Goal: Check status: Check status

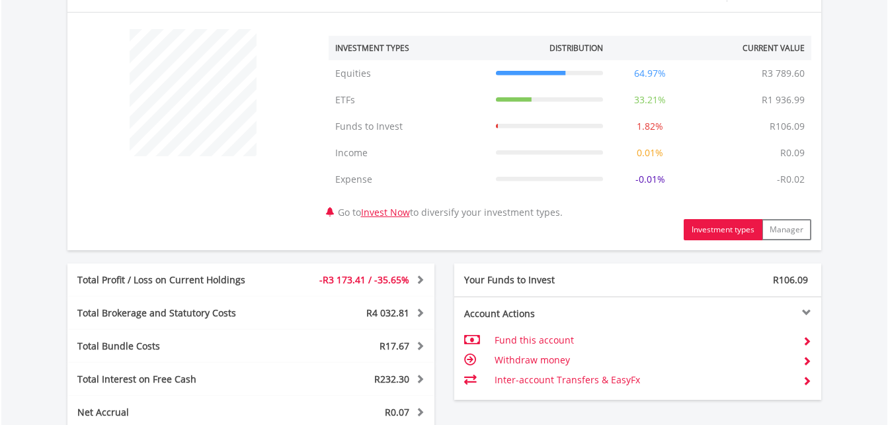
scroll to position [794, 0]
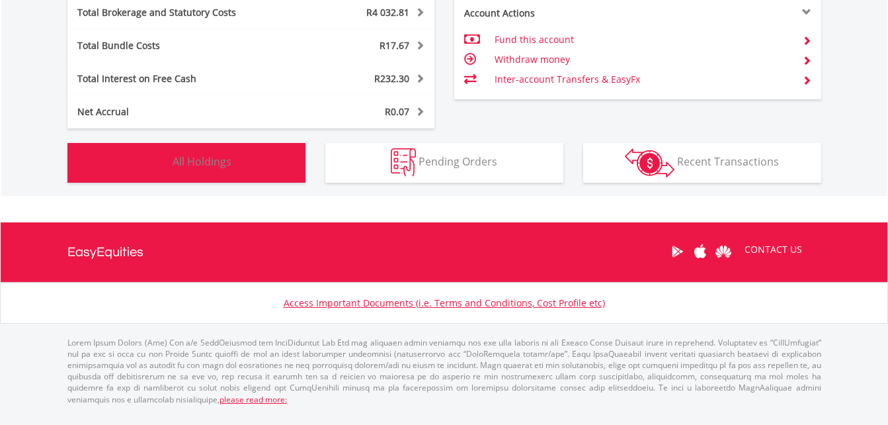
drag, startPoint x: 216, startPoint y: 157, endPoint x: 223, endPoint y: 157, distance: 7.3
click at [216, 157] on span "All Holdings" at bounding box center [202, 161] width 59 height 15
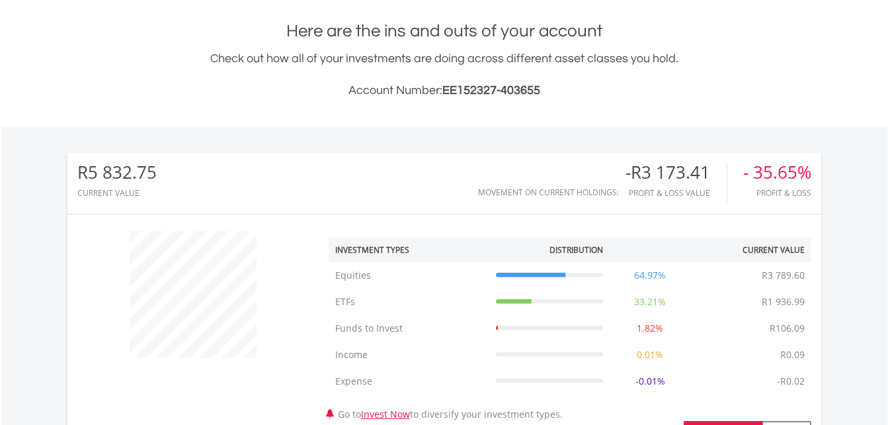
scroll to position [0, 0]
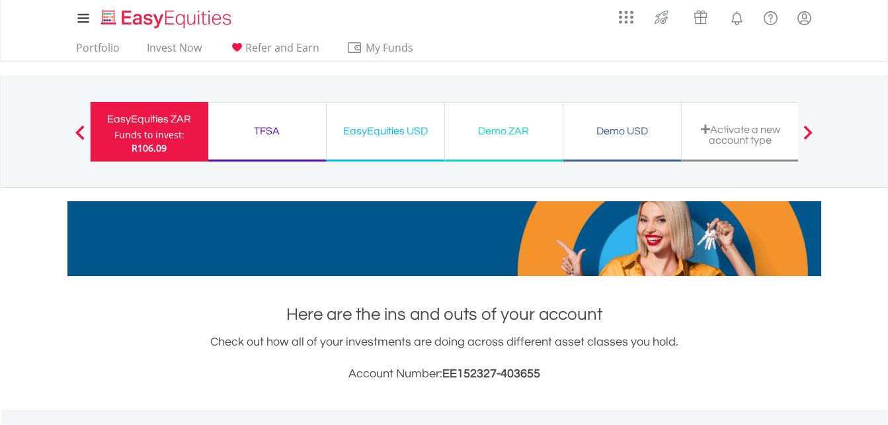
drag, startPoint x: 267, startPoint y: 132, endPoint x: 441, endPoint y: 189, distance: 182.4
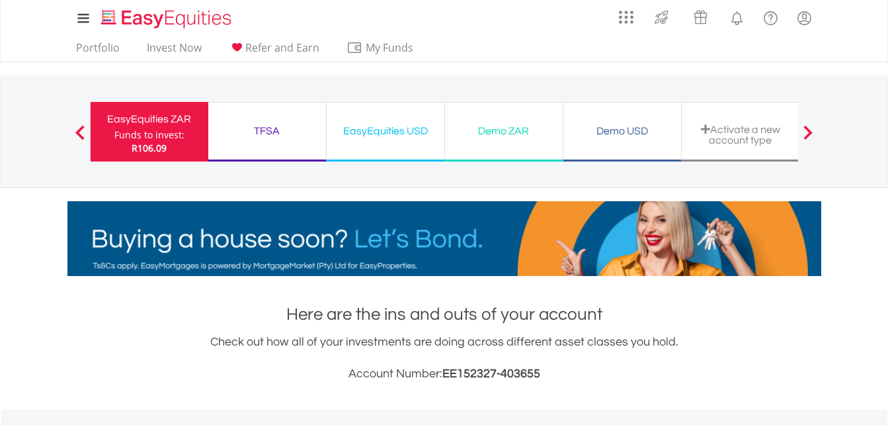
click at [267, 131] on div "TFSA" at bounding box center [267, 131] width 102 height 19
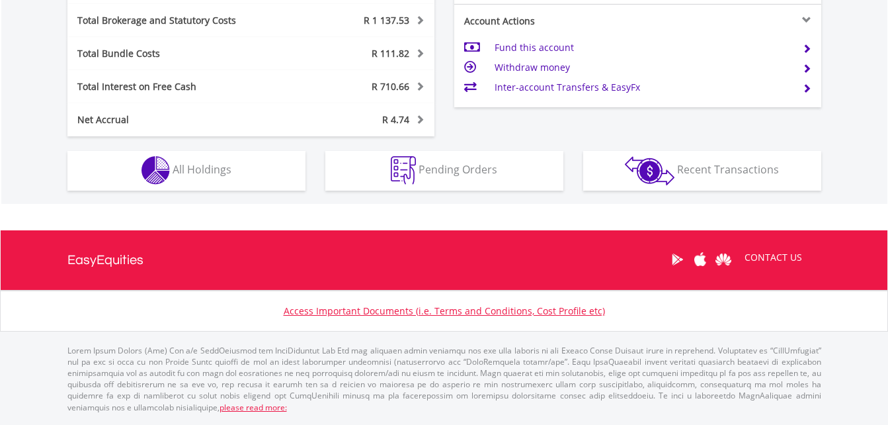
scroll to position [794, 0]
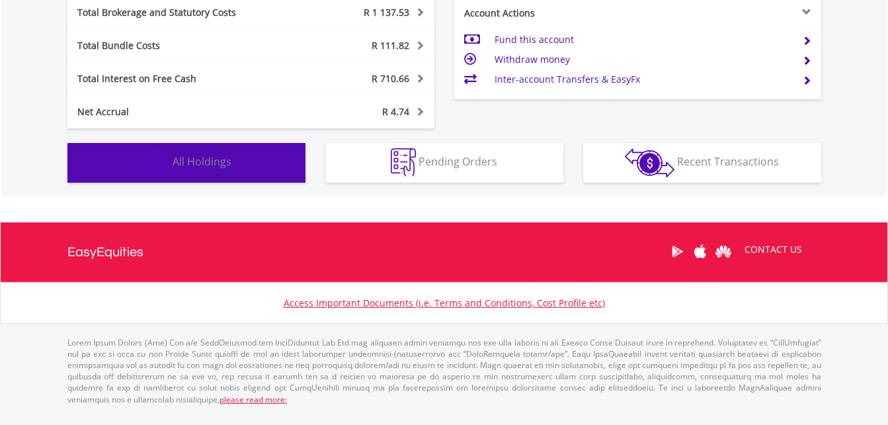
click at [195, 149] on button "Holdings All Holdings" at bounding box center [186, 163] width 238 height 40
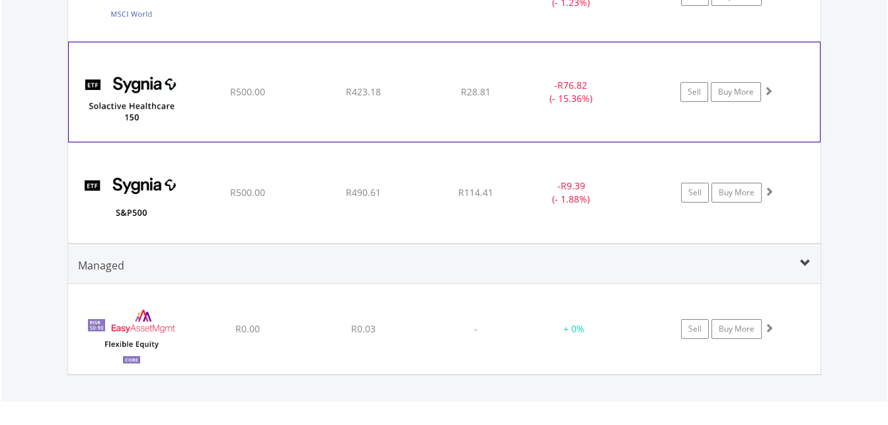
scroll to position [1806, 0]
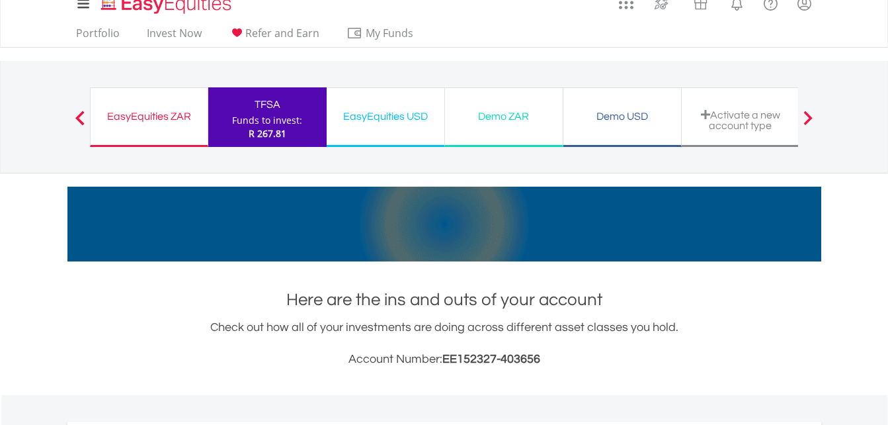
scroll to position [0, 0]
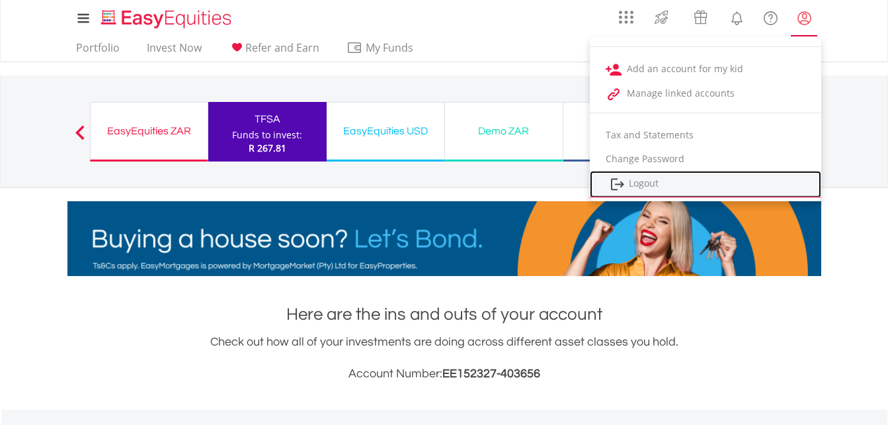
click at [642, 181] on link "Logout" at bounding box center [706, 184] width 232 height 27
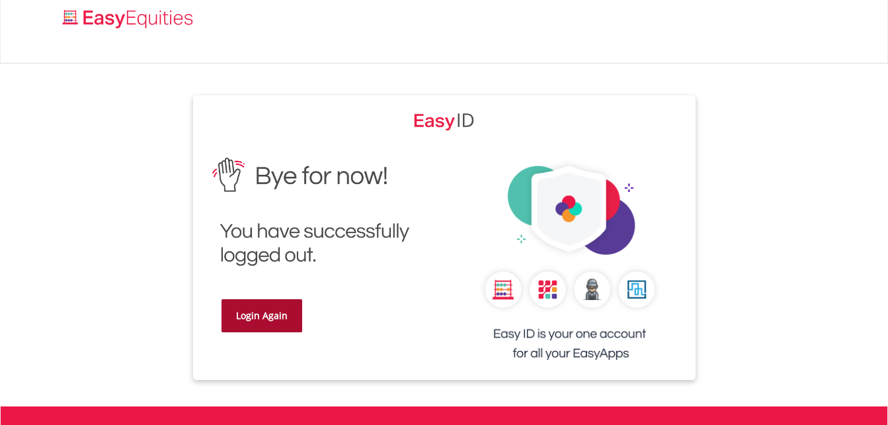
click at [243, 313] on link "Login Again" at bounding box center [262, 315] width 81 height 33
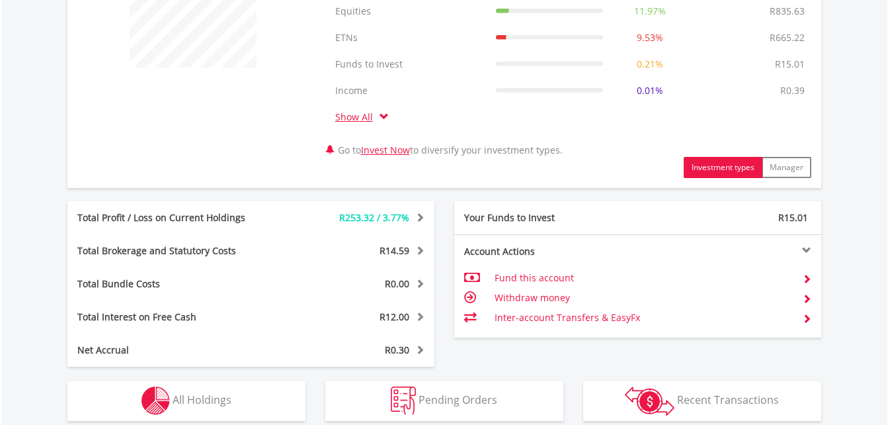
scroll to position [794, 0]
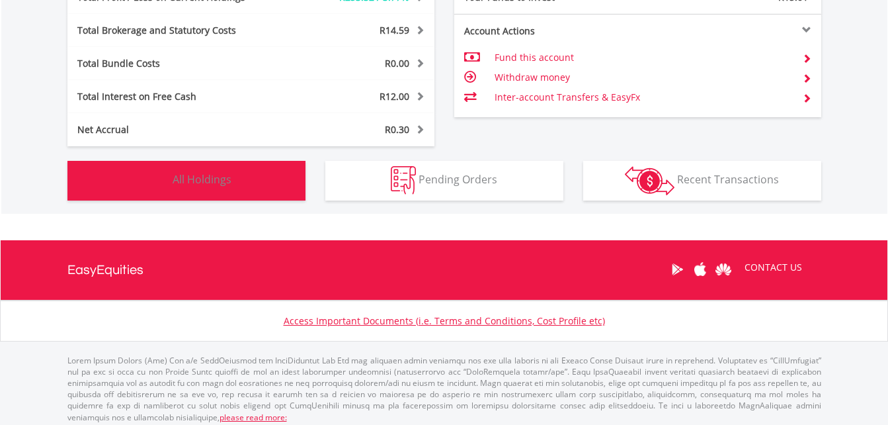
click at [197, 184] on span "All Holdings" at bounding box center [202, 179] width 59 height 15
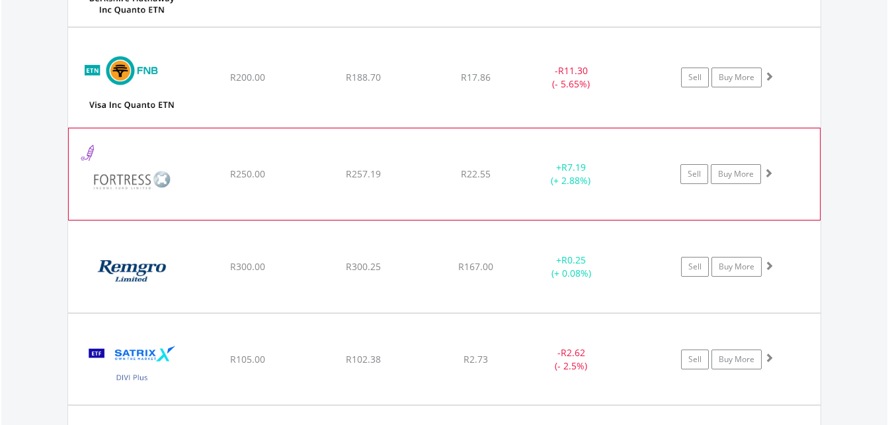
scroll to position [1898, 0]
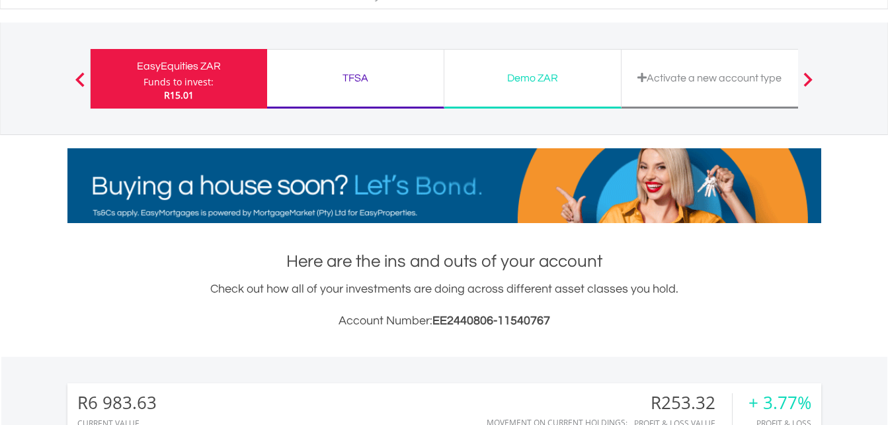
scroll to position [0, 0]
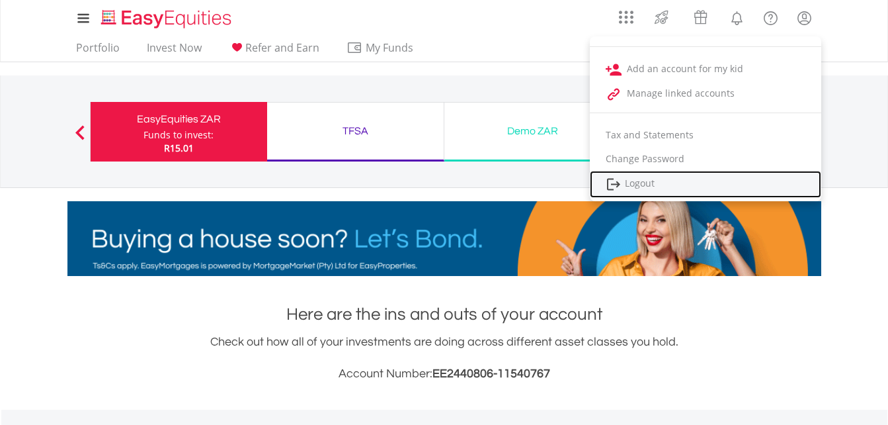
click at [642, 183] on link "Logout" at bounding box center [706, 184] width 232 height 27
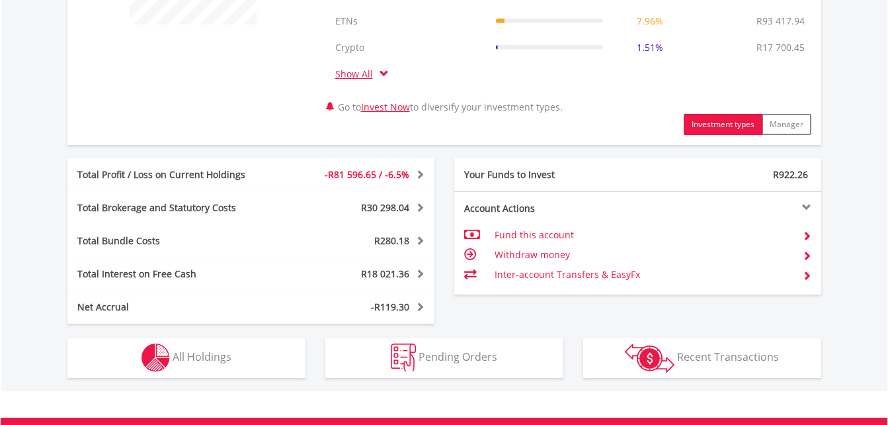
scroll to position [529, 0]
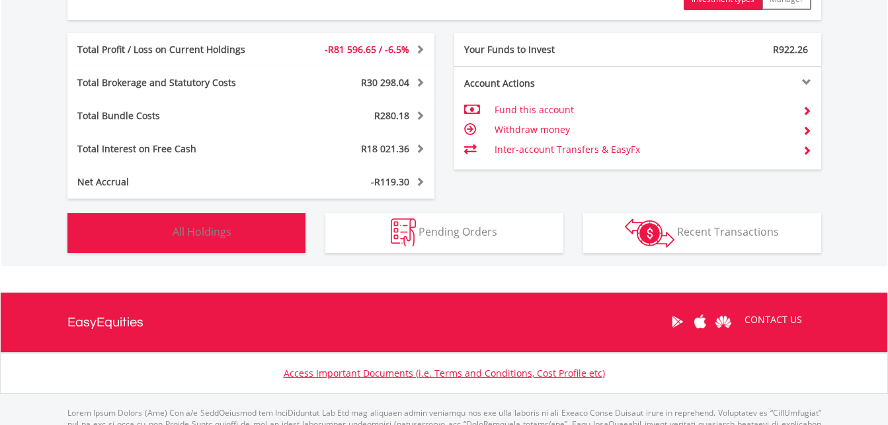
click at [213, 239] on span "All Holdings" at bounding box center [202, 231] width 59 height 15
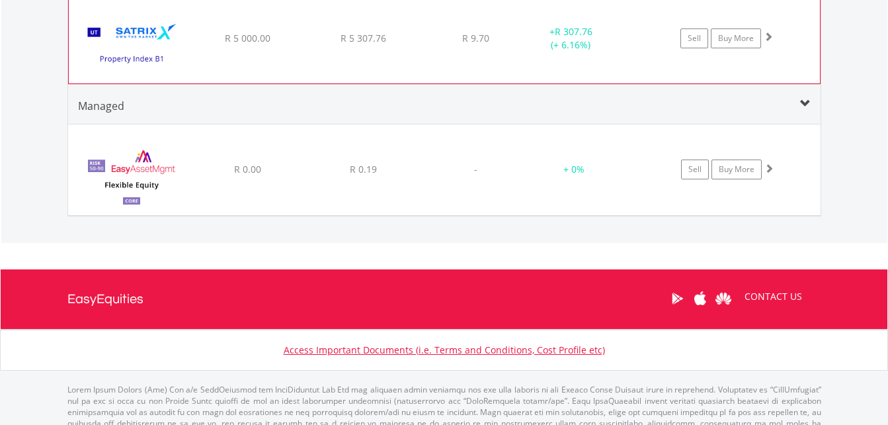
scroll to position [10545, 0]
